Goal: Task Accomplishment & Management: Complete application form

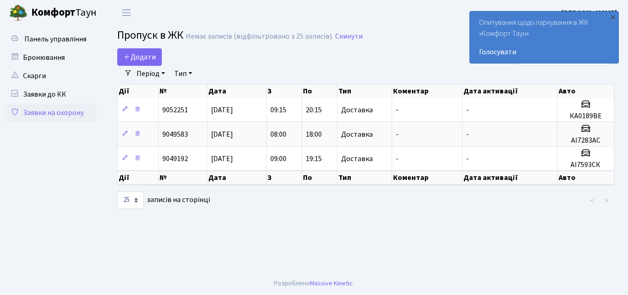
select select "25"
drag, startPoint x: 0, startPoint y: 0, endPoint x: 521, endPoint y: 241, distance: 574.1
click at [523, 242] on main "Admin Пропуск в ЖК Список Пропуск в ЖК Немає записів (відфільтровано з 25 запис…" at bounding box center [365, 148] width 525 height 246
click at [147, 58] on span "Додати" at bounding box center [139, 57] width 33 height 10
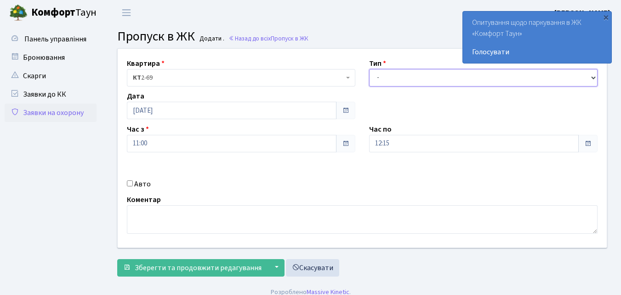
click at [397, 76] on select "- Доставка Таксі Гості Сервіс" at bounding box center [483, 77] width 229 height 17
select select "1"
click at [369, 69] on select "- Доставка Таксі Гості Сервіс" at bounding box center [483, 77] width 229 height 17
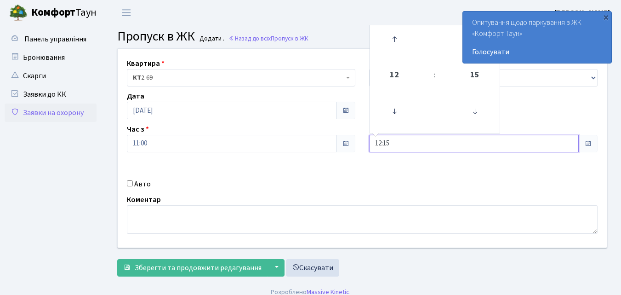
click at [396, 143] on input "12:15" at bounding box center [474, 143] width 210 height 17
click at [396, 40] on icon at bounding box center [394, 39] width 25 height 25
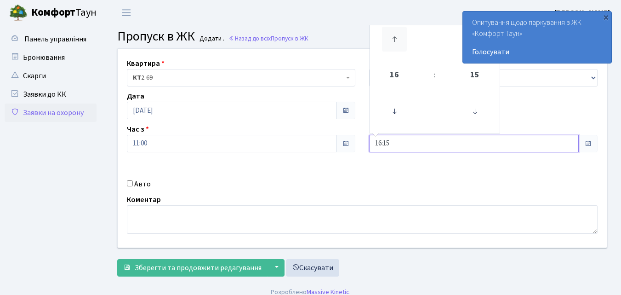
click at [396, 40] on icon at bounding box center [394, 39] width 25 height 25
type input "19:15"
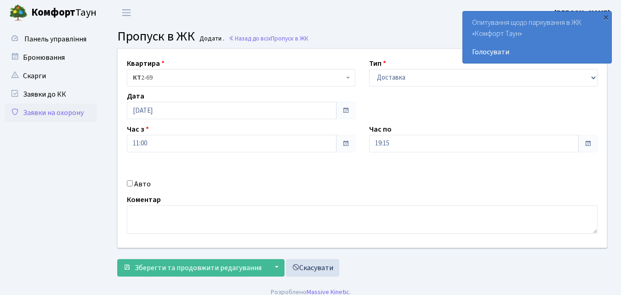
click at [131, 182] on input "Авто" at bounding box center [130, 183] width 6 height 6
checkbox input "true"
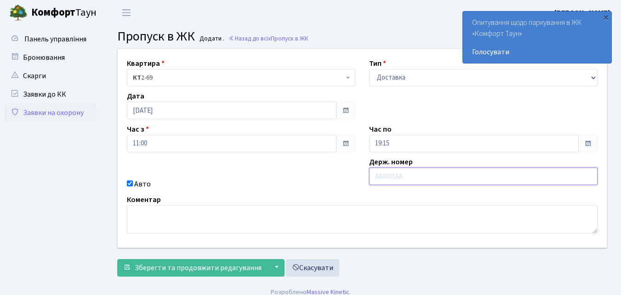
click at [372, 178] on input "text" at bounding box center [483, 175] width 229 height 17
type input "АІ7692ЕС"
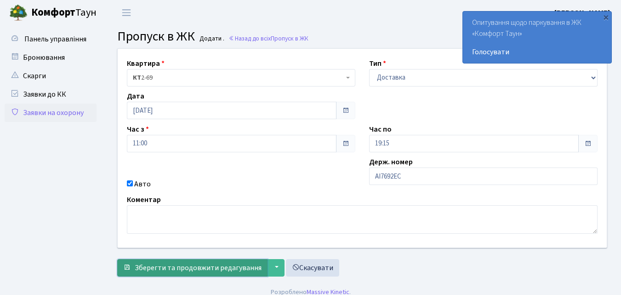
click at [218, 269] on span "Зберегти та продовжити редагування" at bounding box center [198, 268] width 127 height 10
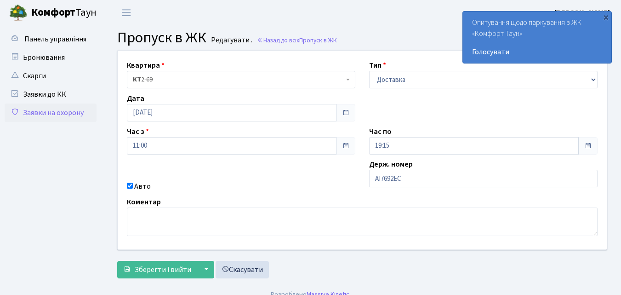
click at [46, 114] on link "Заявки на охорону" at bounding box center [51, 112] width 92 height 18
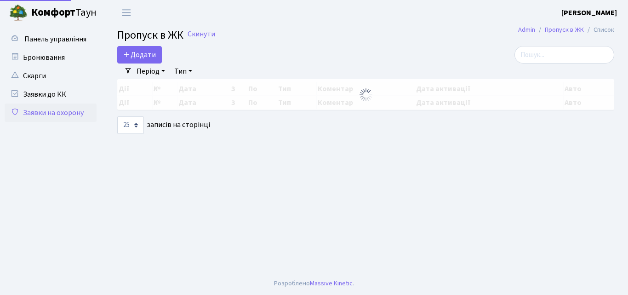
select select "25"
